Goal: Entertainment & Leisure: Consume media (video, audio)

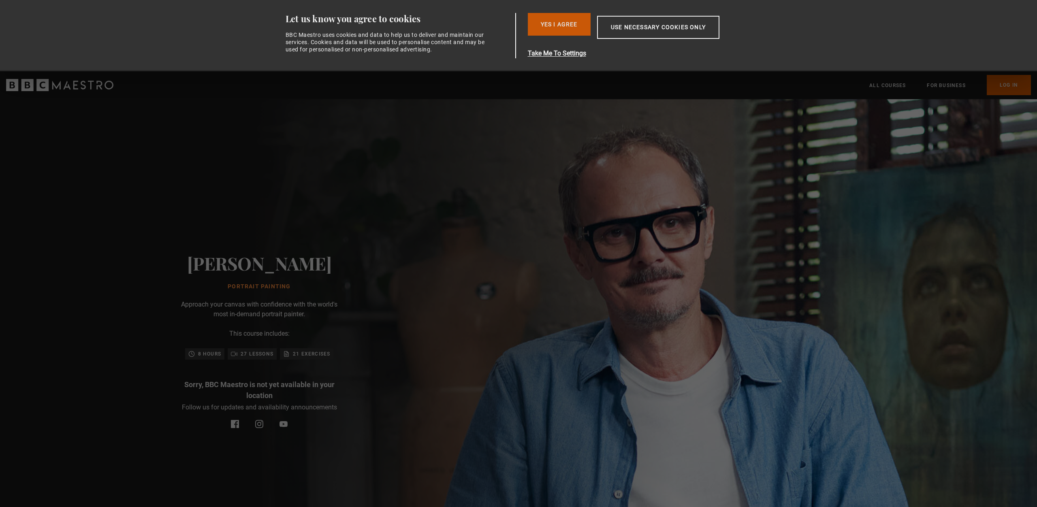
click at [562, 26] on button "Yes I Agree" at bounding box center [559, 24] width 63 height 23
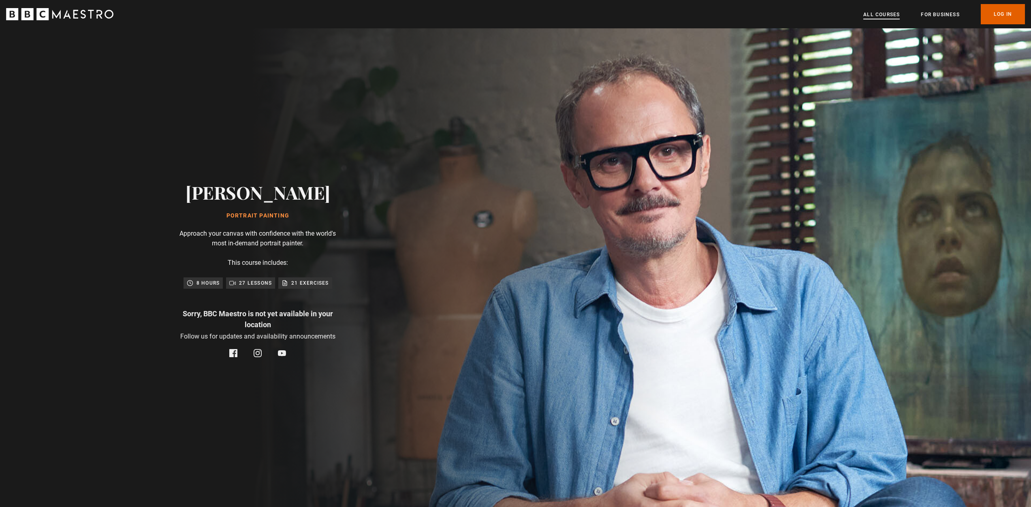
click at [882, 15] on link "All Courses" at bounding box center [881, 15] width 36 height 8
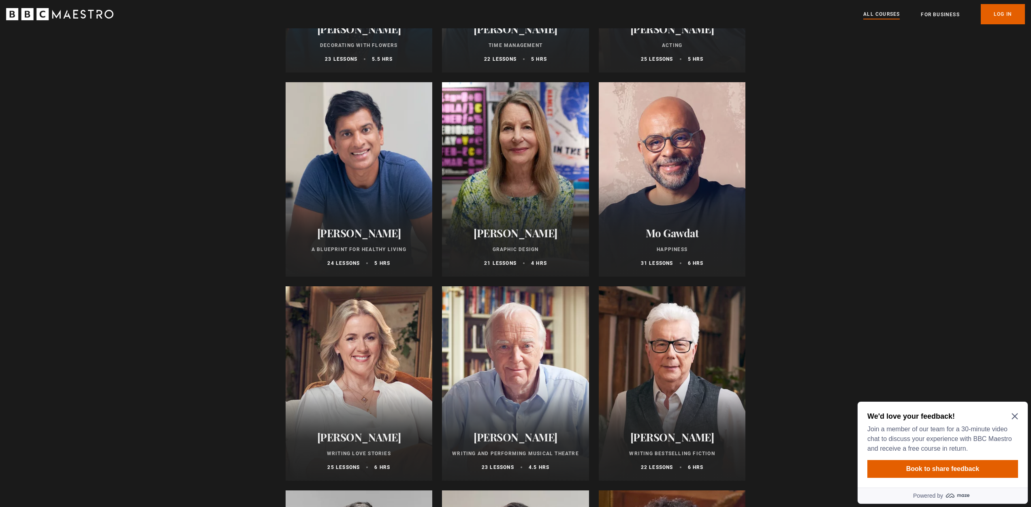
scroll to position [1265, 0]
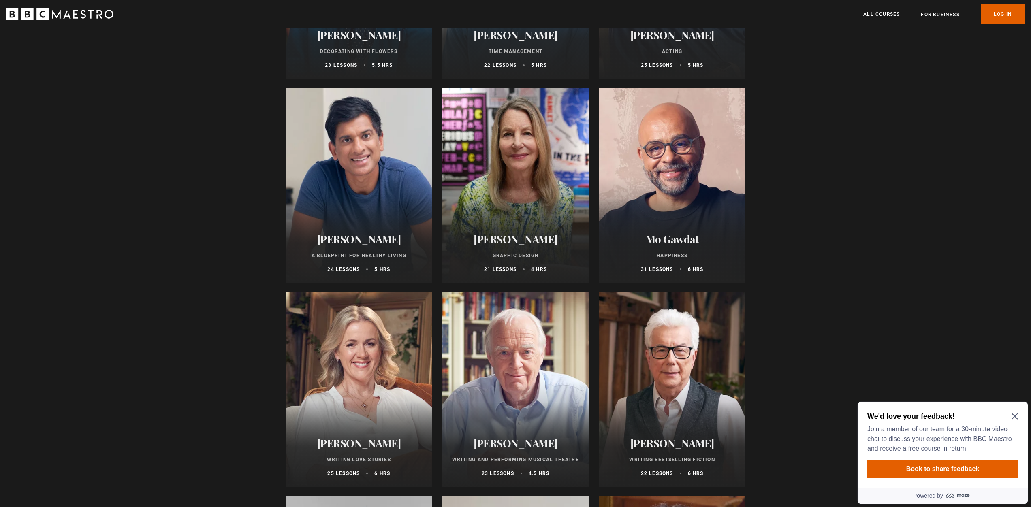
drag, startPoint x: 1032, startPoint y: 45, endPoint x: 1041, endPoint y: 209, distance: 163.9
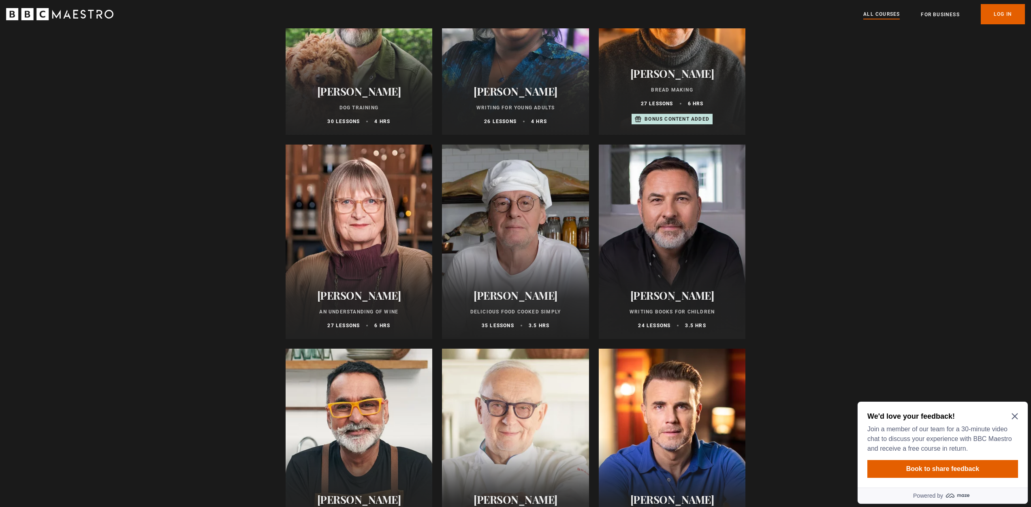
scroll to position [2635, 0]
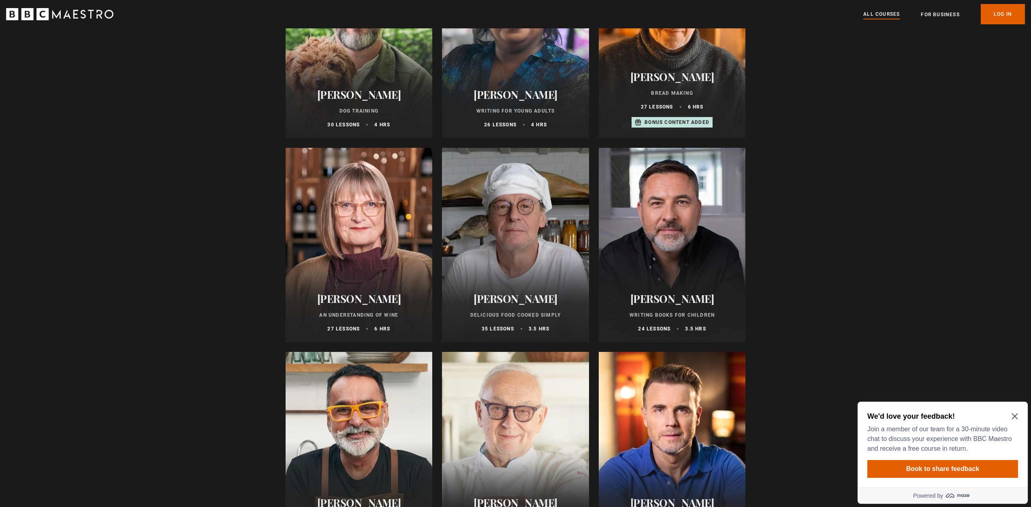
click at [1015, 416] on icon "Close Maze Prompt" at bounding box center [1015, 416] width 6 height 6
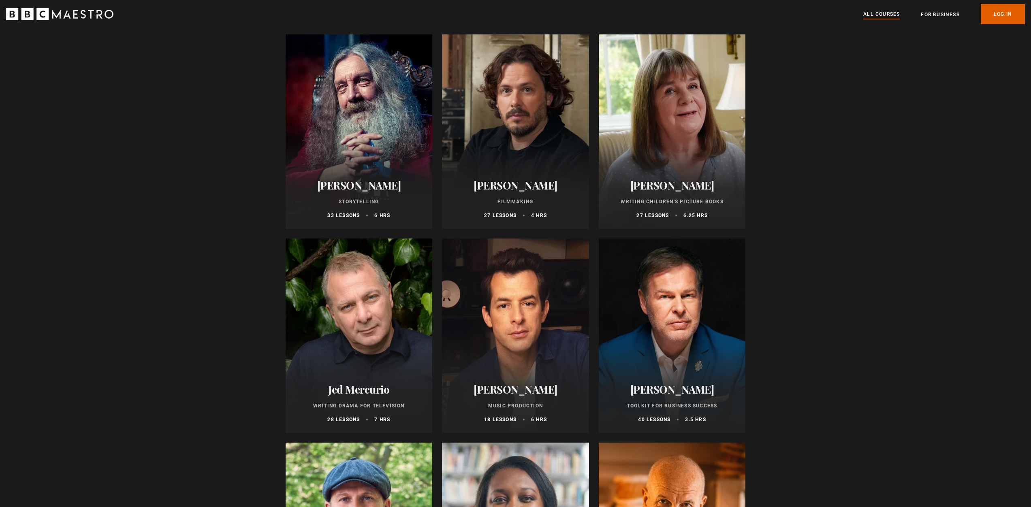
scroll to position [2112, 0]
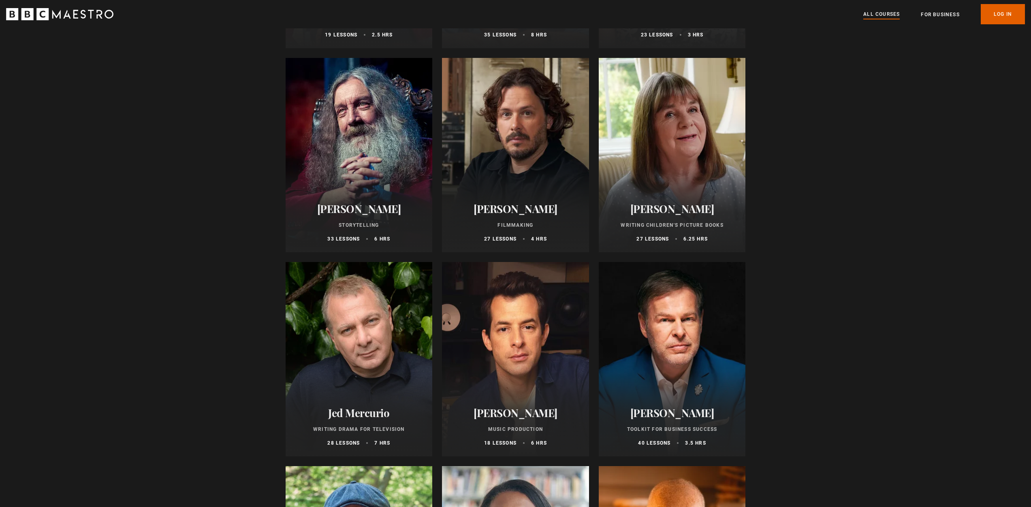
click at [366, 215] on h2 "[PERSON_NAME]" at bounding box center [359, 209] width 128 height 13
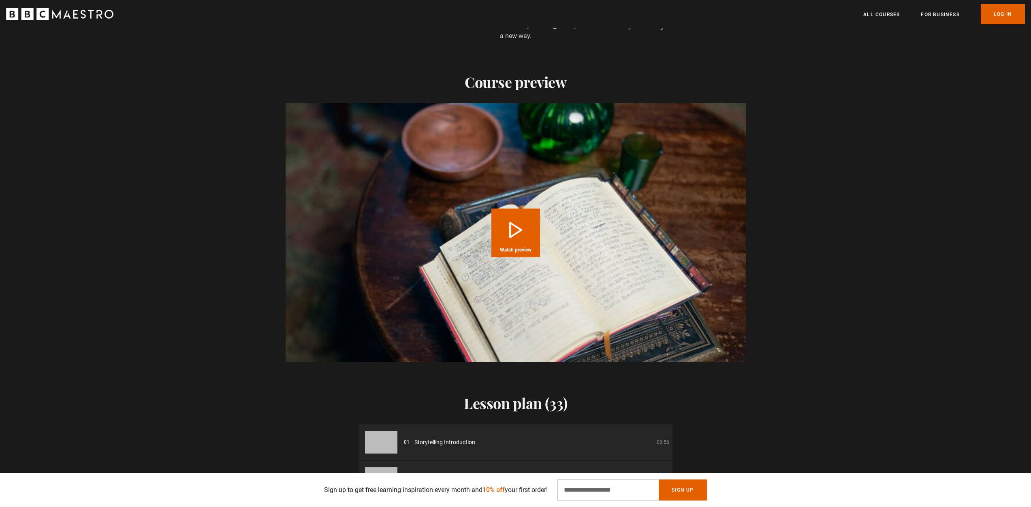
scroll to position [781, 0]
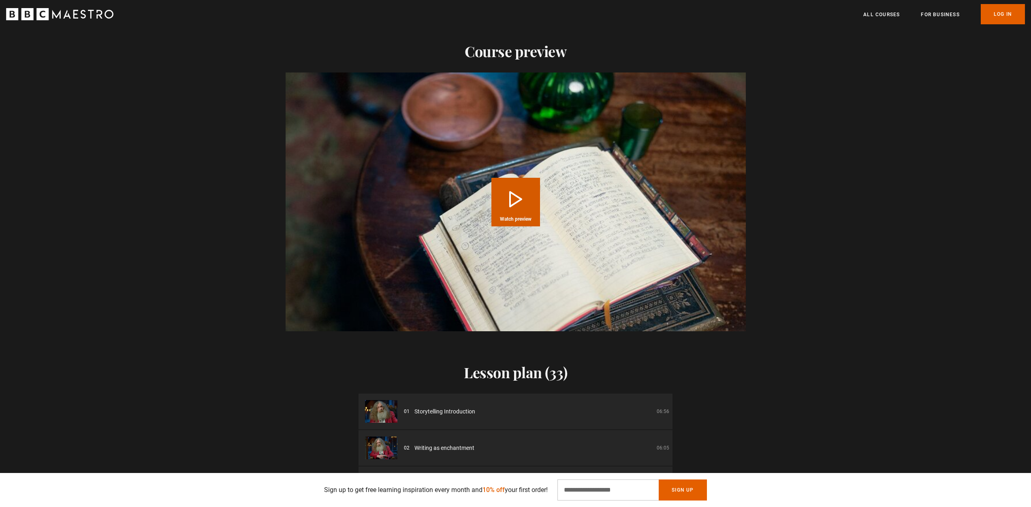
click at [509, 192] on button "Play Course overview for Storytelling with Alan Moore Watch preview" at bounding box center [515, 202] width 49 height 49
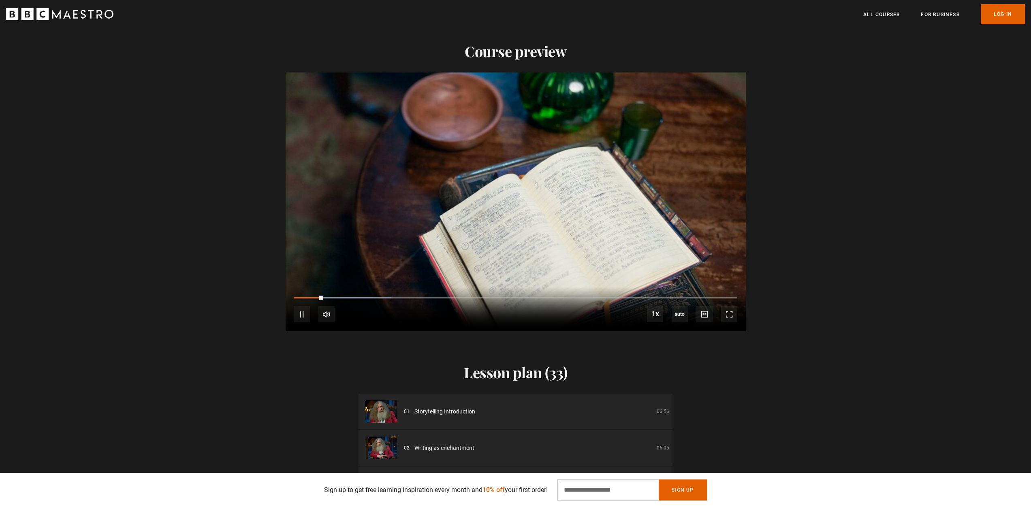
scroll to position [0, 212]
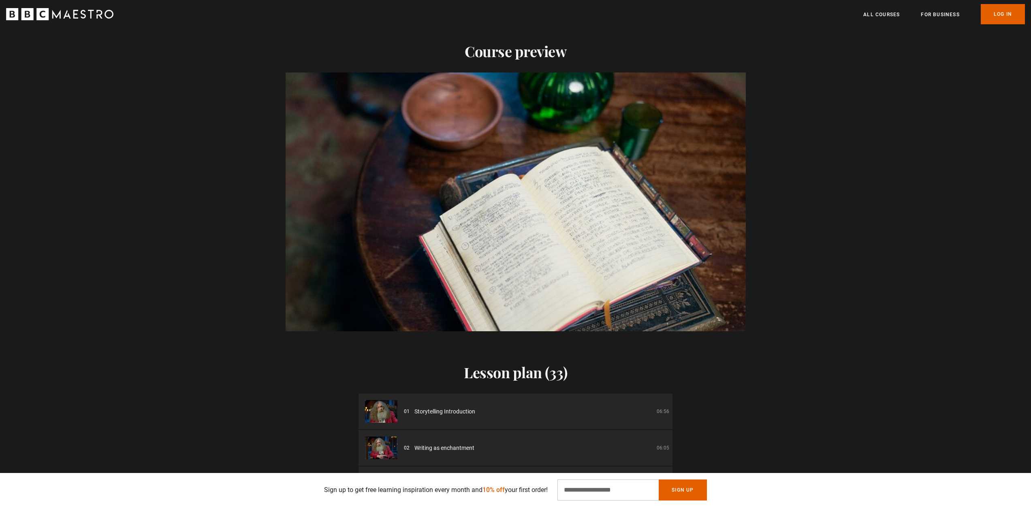
click at [473, 229] on video "Video Player" at bounding box center [516, 202] width 460 height 259
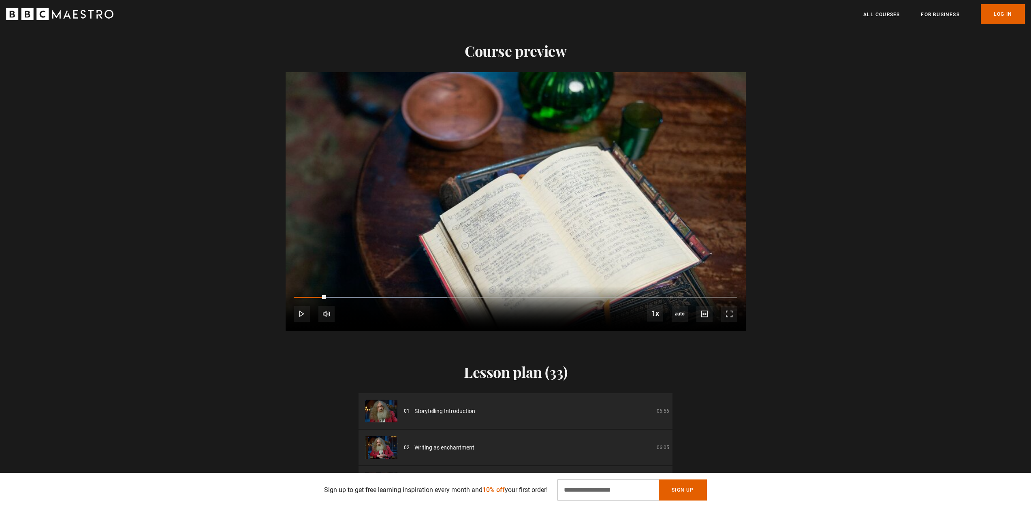
scroll to position [0, 531]
